Goal: Information Seeking & Learning: Learn about a topic

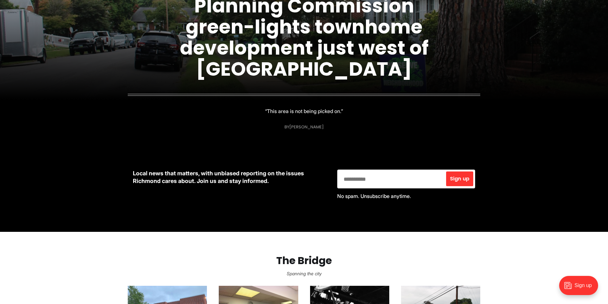
scroll to position [151, 0]
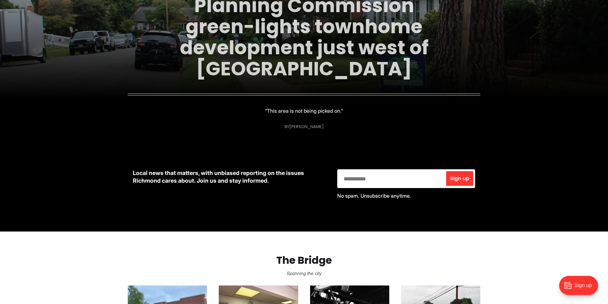
click at [267, 50] on link "Planning Commission green-lights townhome development just west of [GEOGRAPHIC_…" at bounding box center [304, 37] width 249 height 90
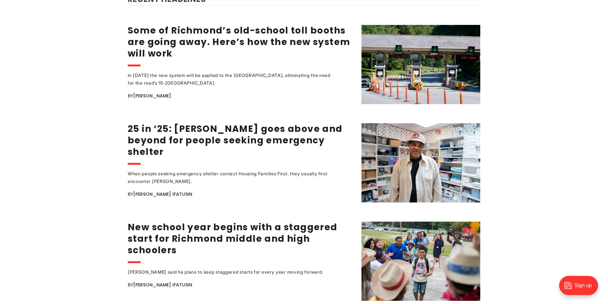
scroll to position [841, 0]
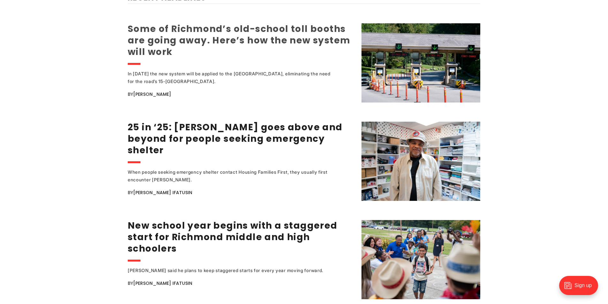
click at [210, 41] on link "Some of Richmond’s old-school toll booths are going away. Here’s how the new sy…" at bounding box center [239, 40] width 223 height 35
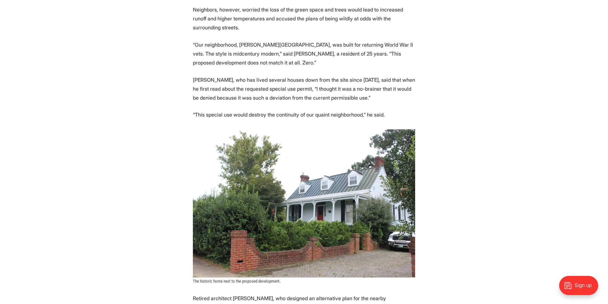
scroll to position [1471, 0]
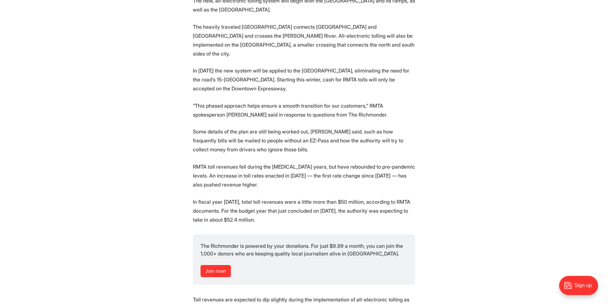
scroll to position [805, 0]
